Goal: Find specific page/section: Find specific page/section

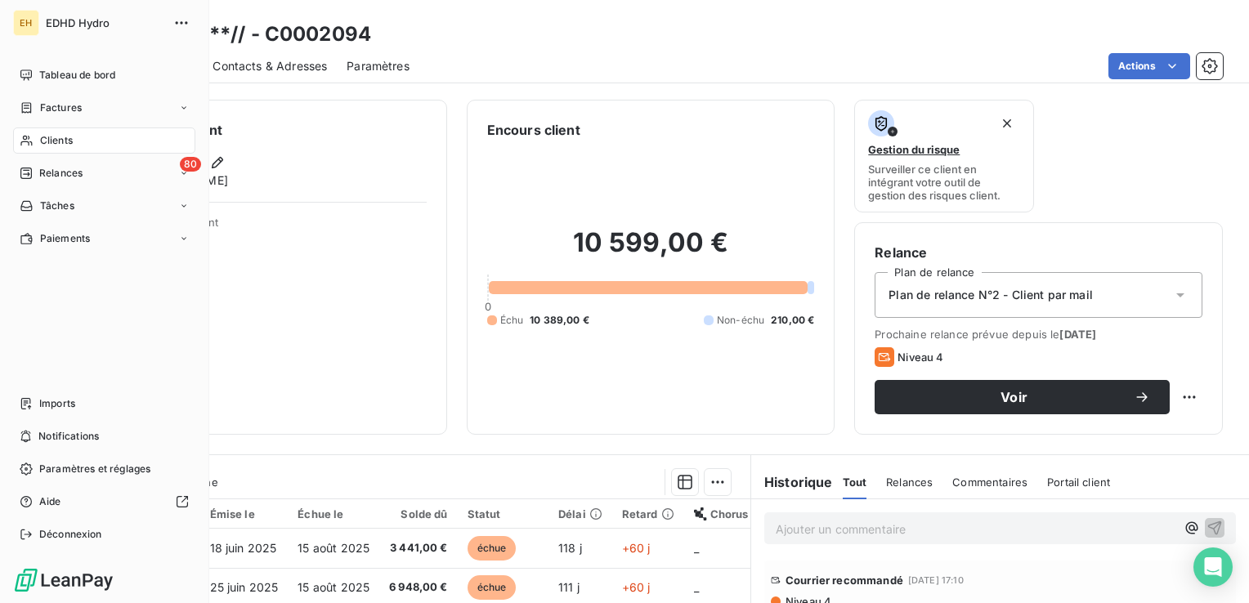
scroll to position [163, 0]
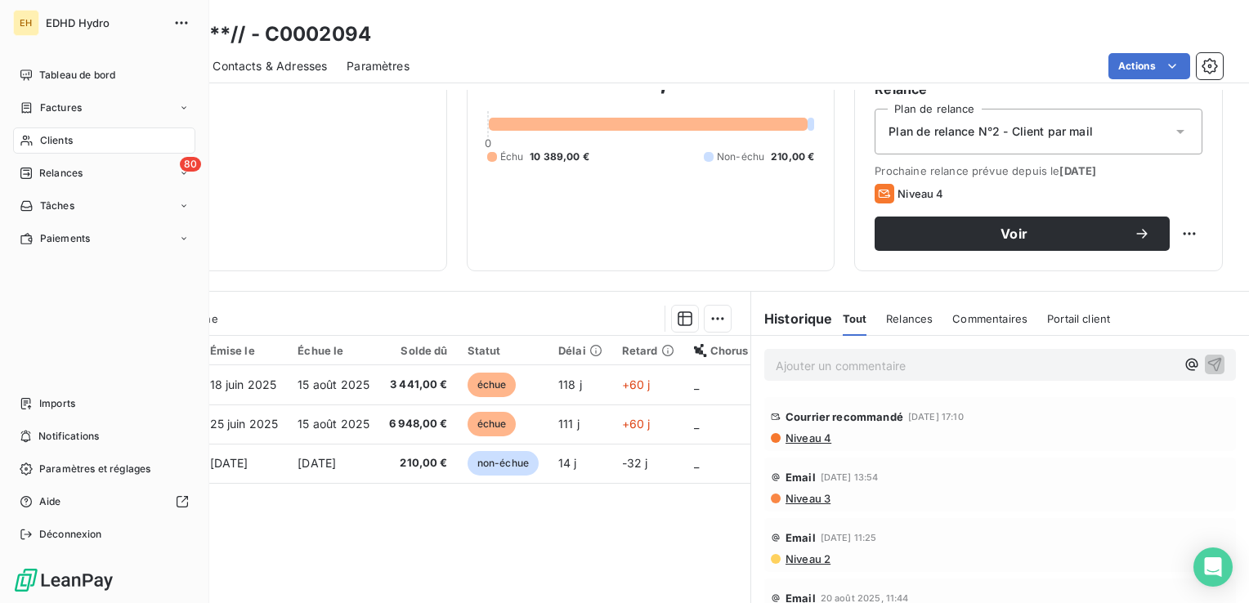
click at [57, 146] on span "Clients" at bounding box center [56, 140] width 33 height 15
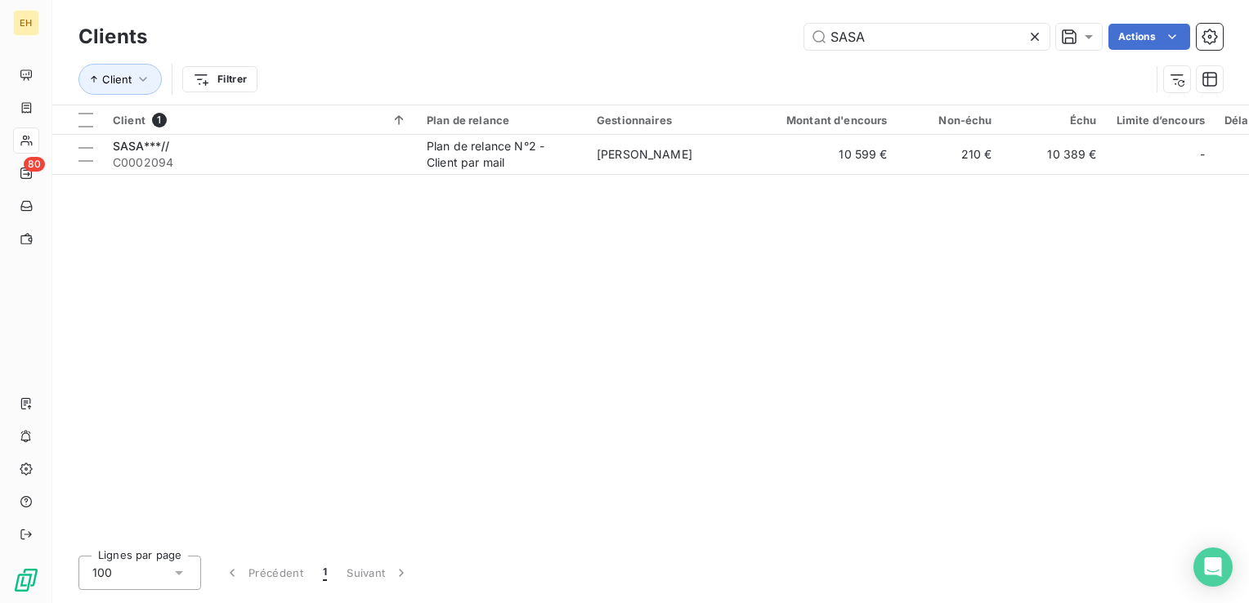
drag, startPoint x: 879, startPoint y: 34, endPoint x: 786, endPoint y: 42, distance: 93.5
click at [786, 42] on div "SASA Actions" at bounding box center [695, 37] width 1056 height 26
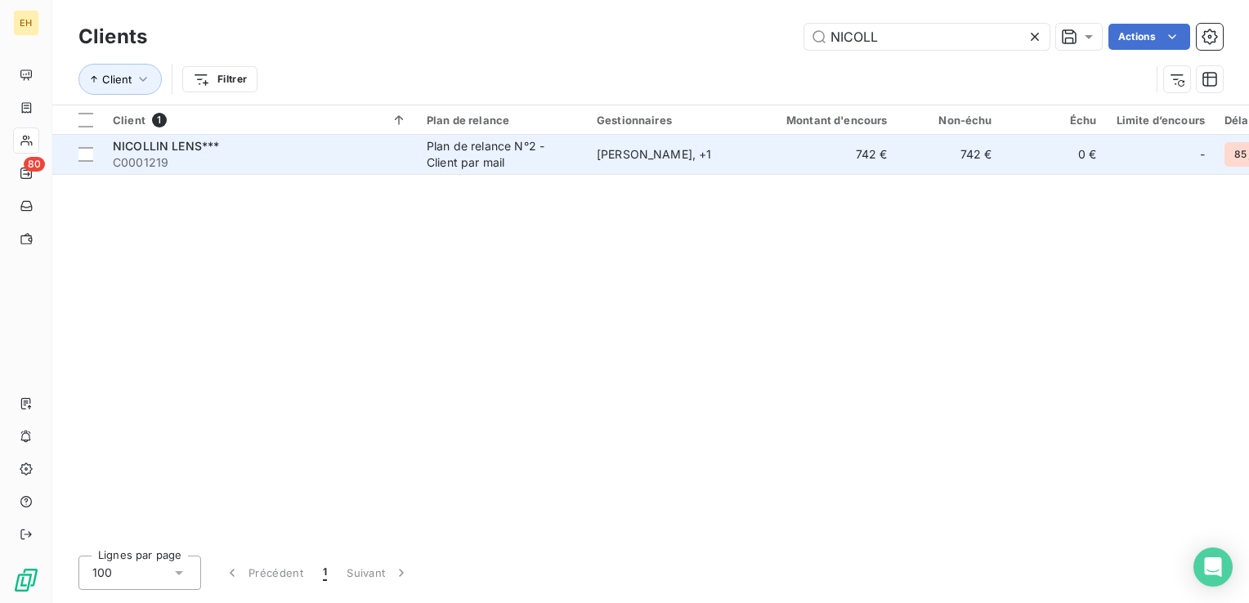
type input "NICOLL"
click at [293, 150] on div "NICOLLIN LENS***" at bounding box center [260, 146] width 294 height 16
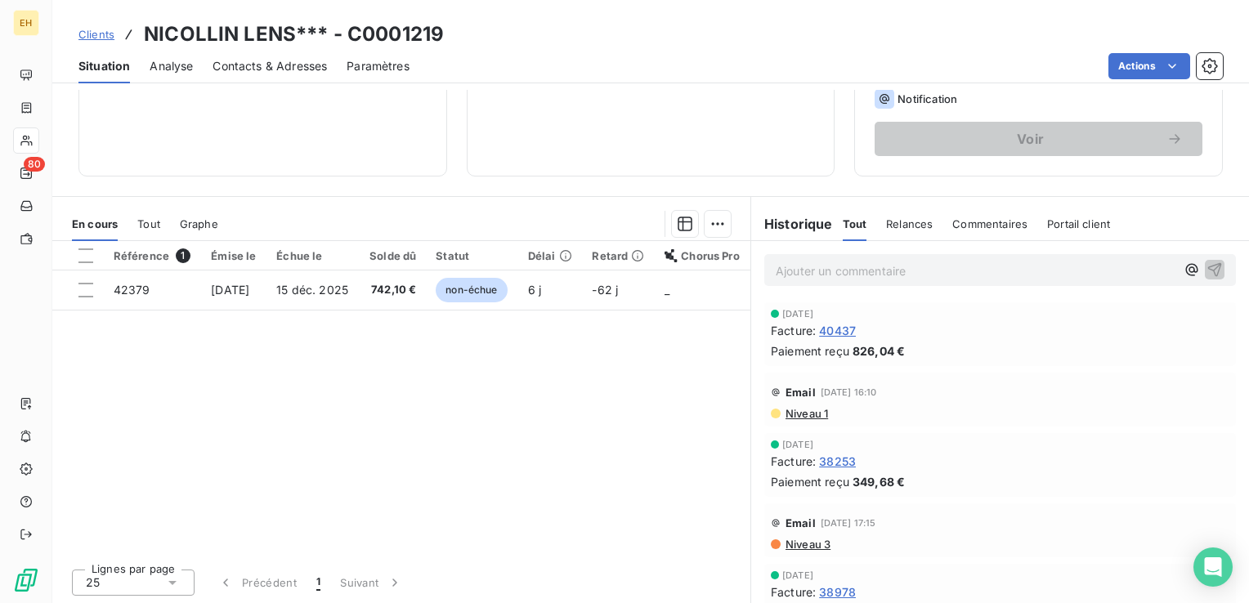
click at [220, 74] on span "Contacts & Adresses" at bounding box center [269, 66] width 114 height 16
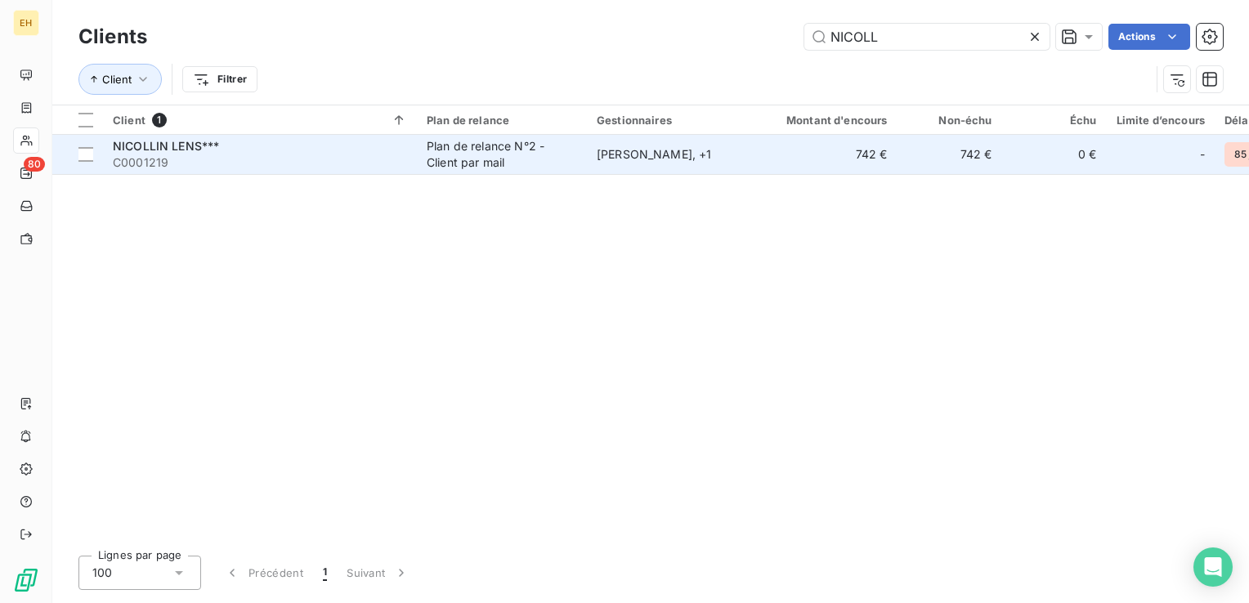
click at [171, 159] on span "C0001219" at bounding box center [260, 162] width 294 height 16
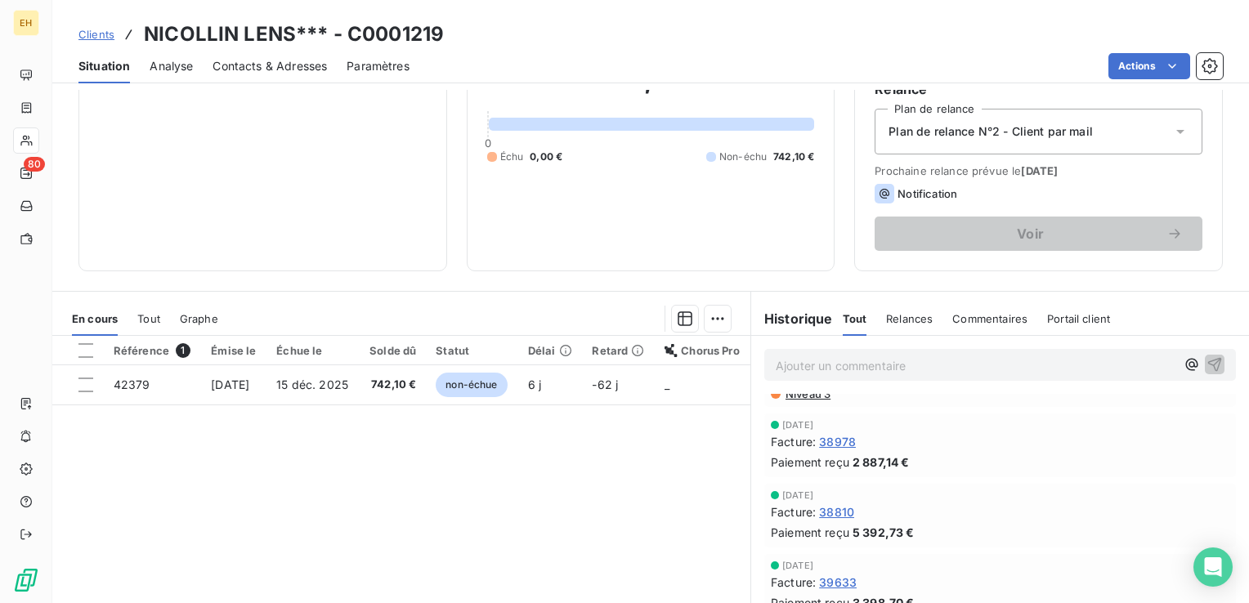
scroll to position [409, 0]
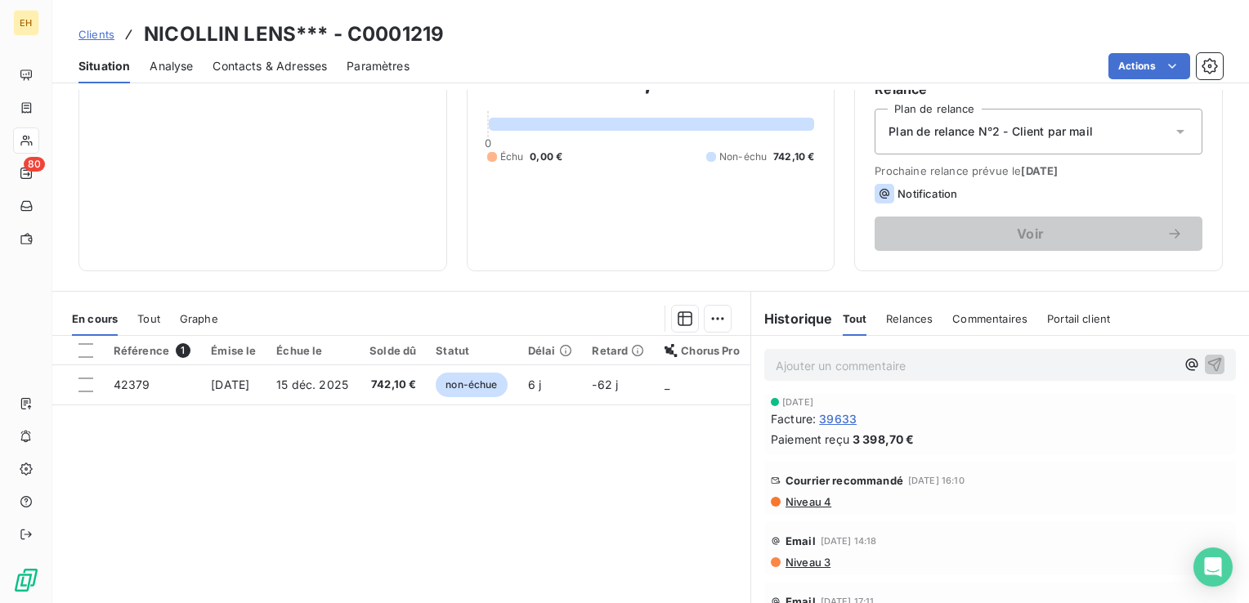
click at [799, 505] on span "Niveau 4" at bounding box center [807, 501] width 47 height 13
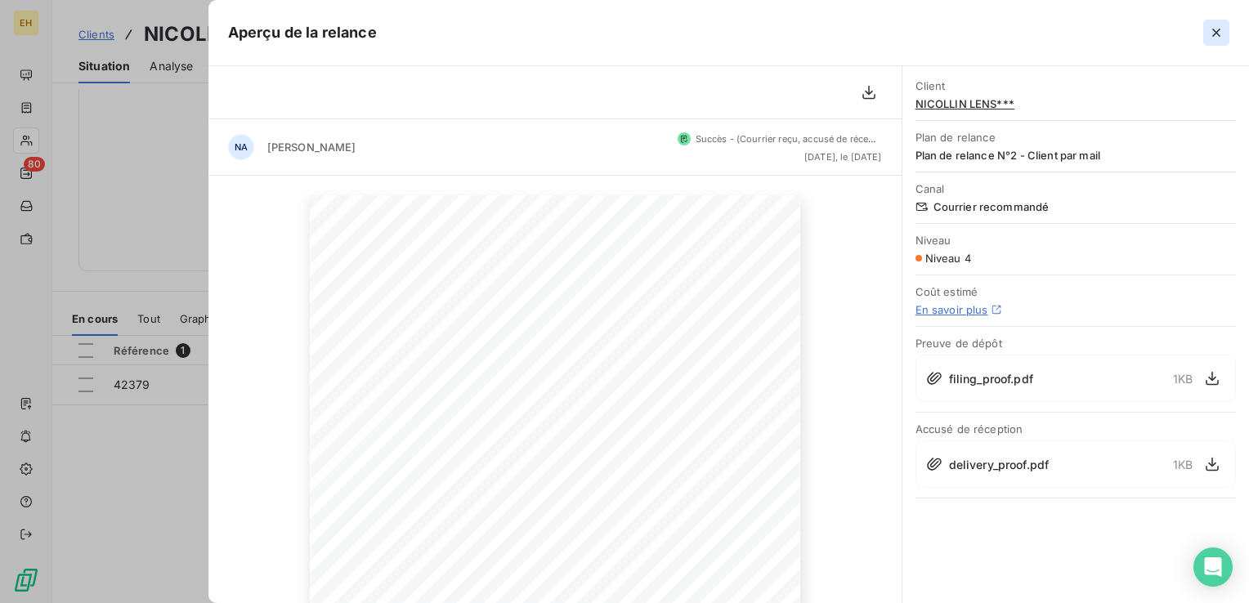
click at [1216, 38] on icon "button" at bounding box center [1216, 33] width 16 height 16
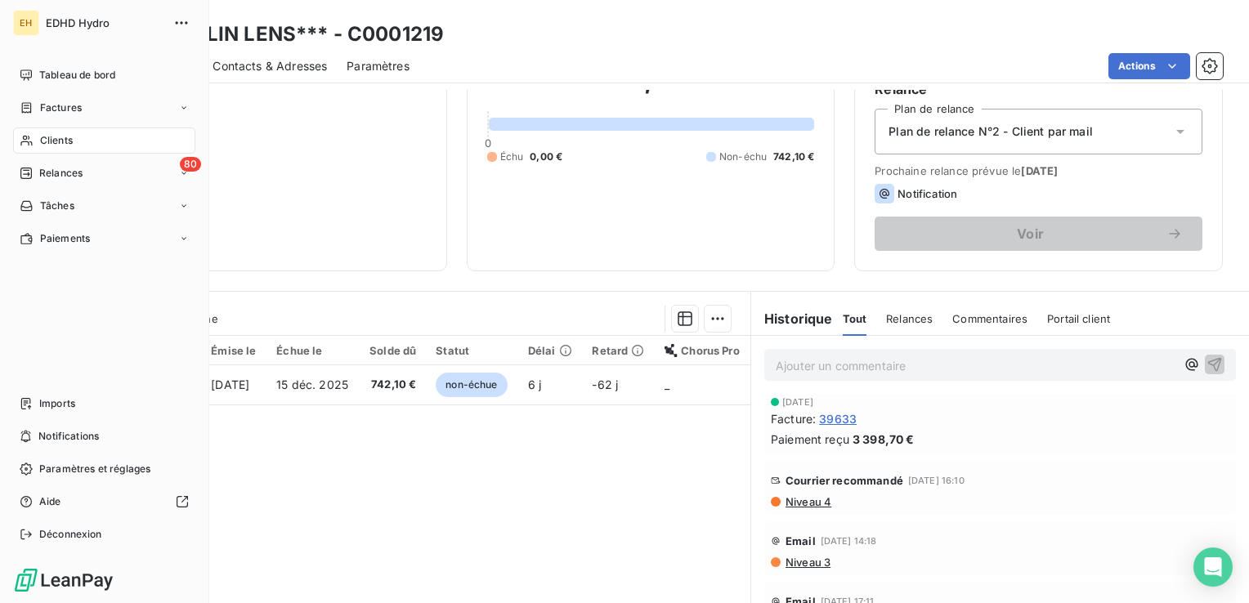
click at [36, 140] on div "Clients" at bounding box center [104, 140] width 182 height 26
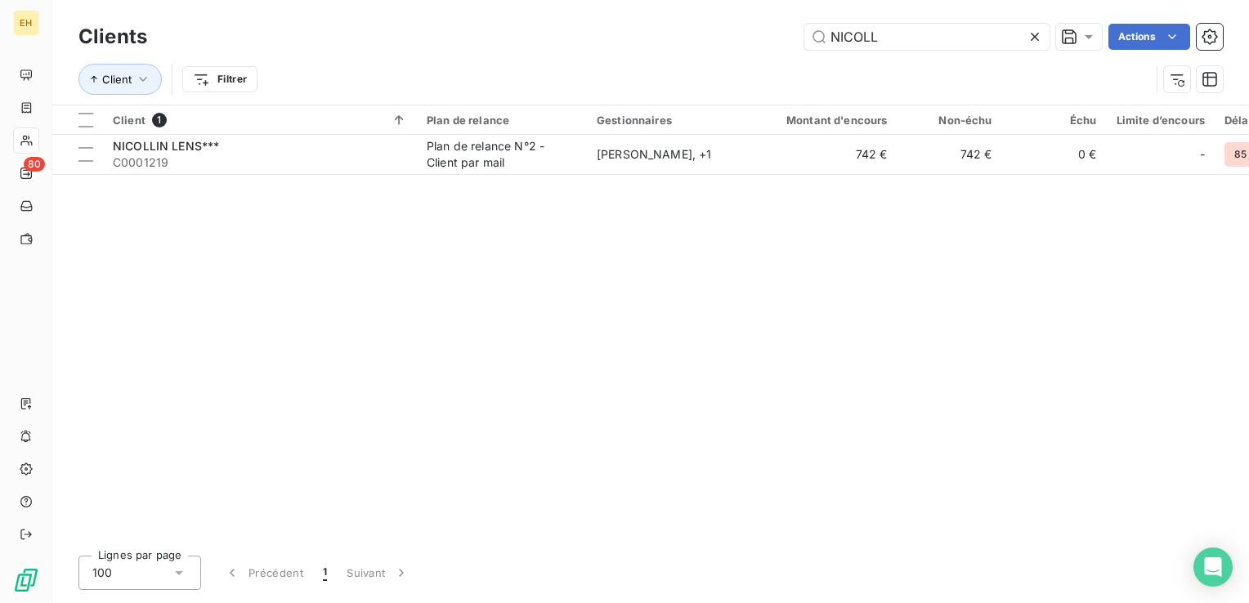
drag, startPoint x: 897, startPoint y: 41, endPoint x: 761, endPoint y: 36, distance: 136.6
click at [761, 36] on div "NICOLL Actions" at bounding box center [695, 37] width 1056 height 26
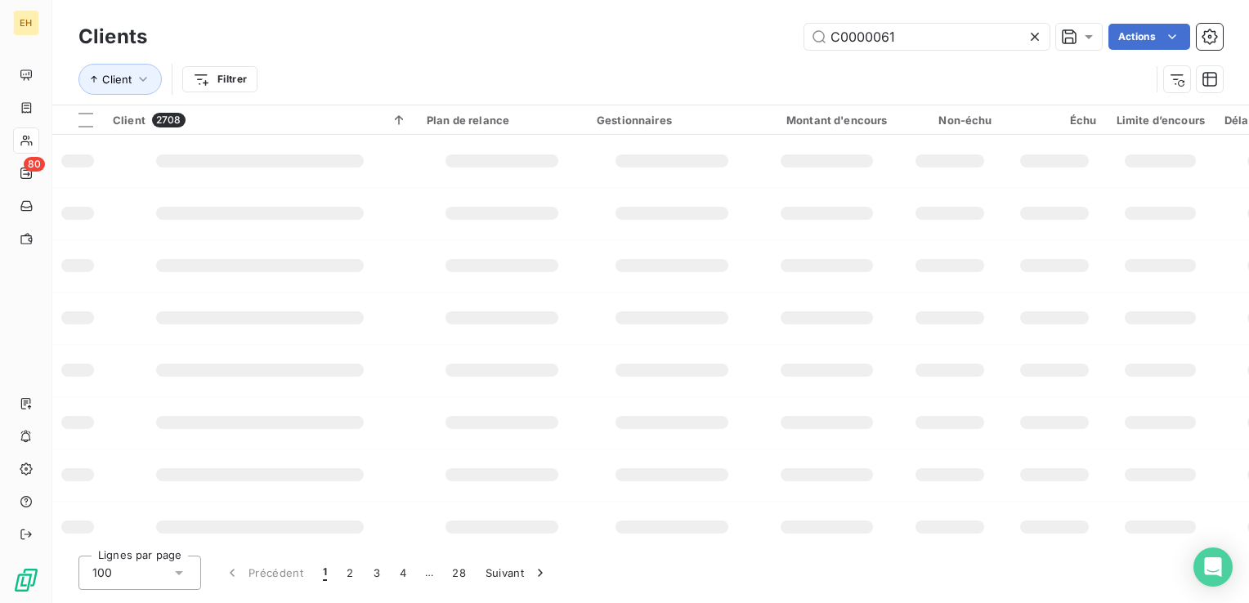
type input "C0000061"
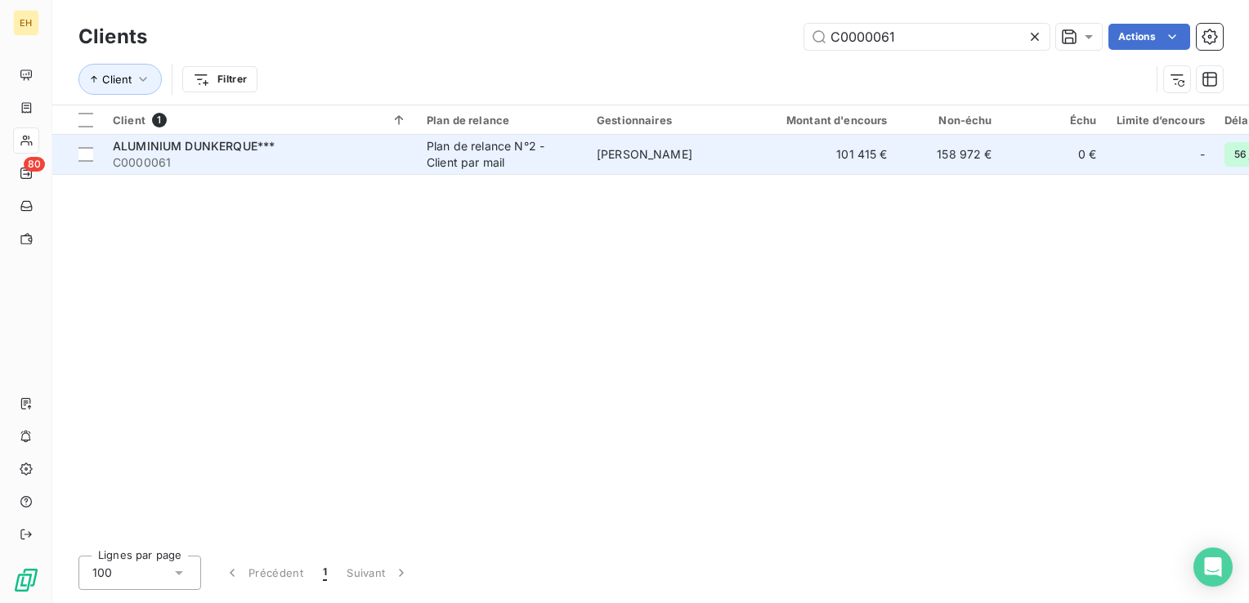
click at [330, 147] on div "ALUMINIUM DUNKERQUE***" at bounding box center [260, 146] width 294 height 16
